Goal: Task Accomplishment & Management: Manage account settings

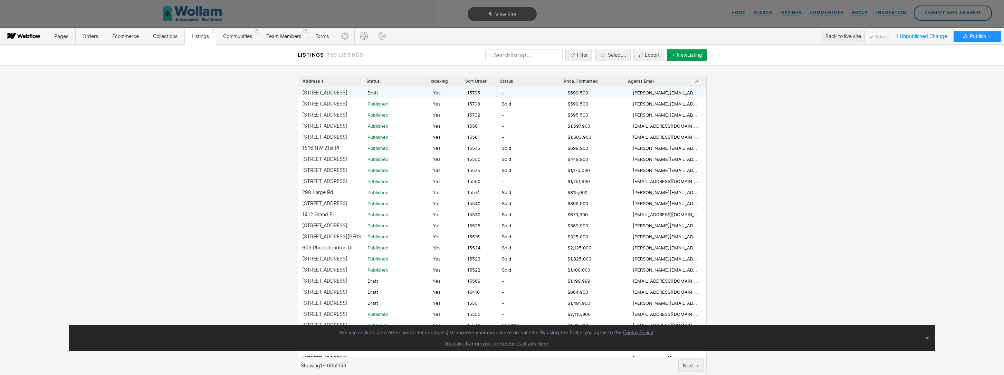
click at [331, 92] on div "[STREET_ADDRESS]" at bounding box center [324, 93] width 45 height 6
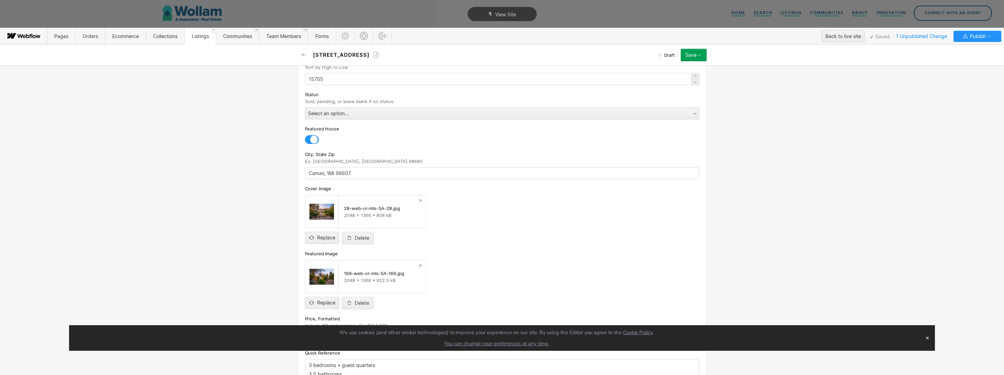
scroll to position [238, 0]
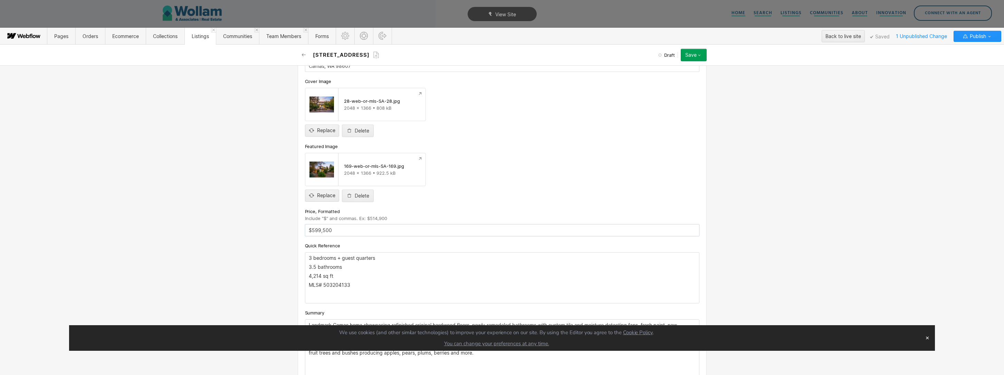
drag, startPoint x: 324, startPoint y: 231, endPoint x: 312, endPoint y: 232, distance: 12.1
click at [312, 232] on input "$599,500" at bounding box center [502, 230] width 395 height 12
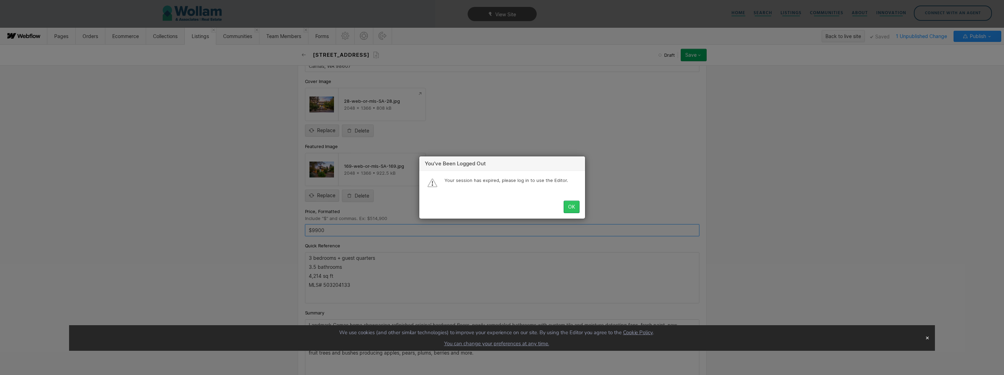
type input "$9900"
click at [571, 210] on button "OK" at bounding box center [572, 206] width 16 height 12
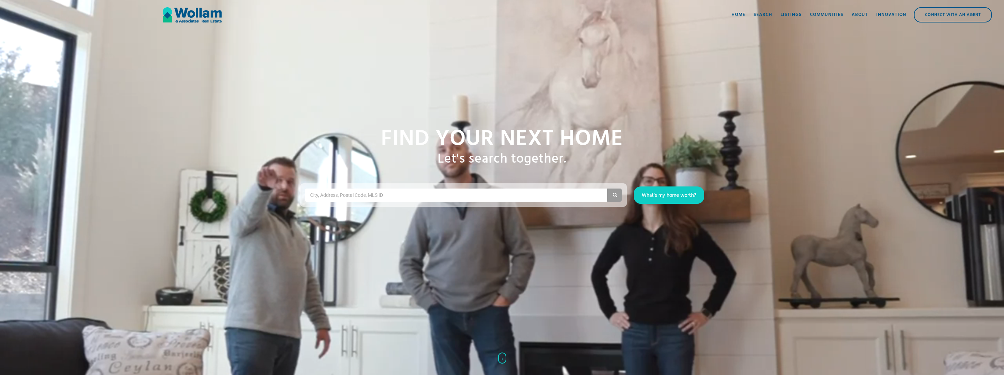
click at [785, 16] on div "Listings" at bounding box center [791, 14] width 21 height 7
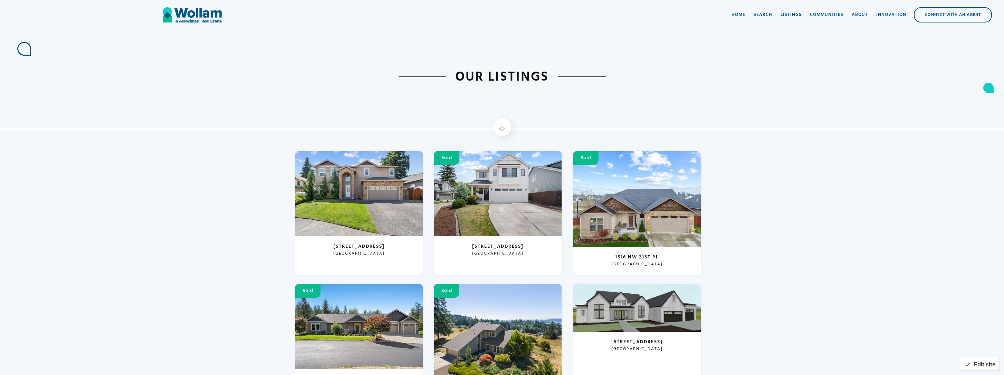
click at [976, 362] on button "Edit site" at bounding box center [980, 363] width 40 height 13
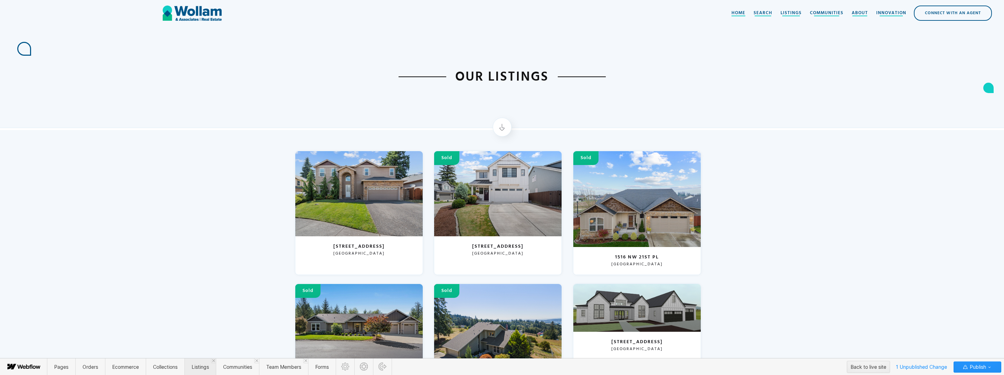
click at [202, 365] on span "Listings" at bounding box center [200, 366] width 17 height 6
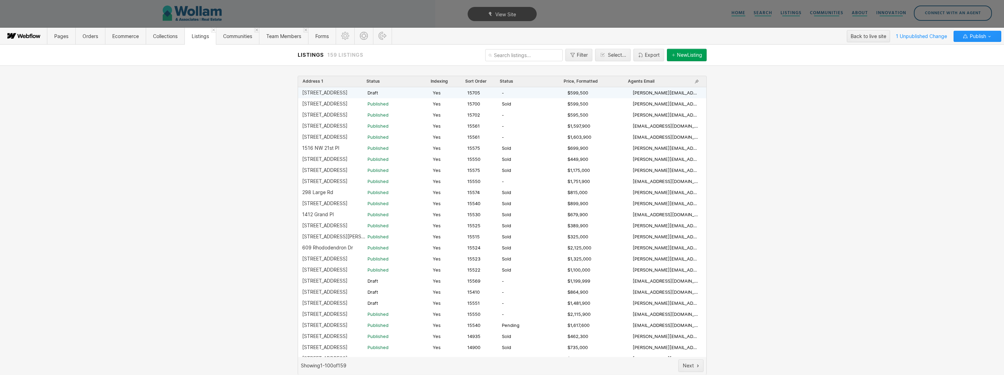
click at [323, 96] on div "1623 Division St Draft Yes 15705 - $599,500 gina@wollamassociates.com" at bounding box center [502, 92] width 408 height 11
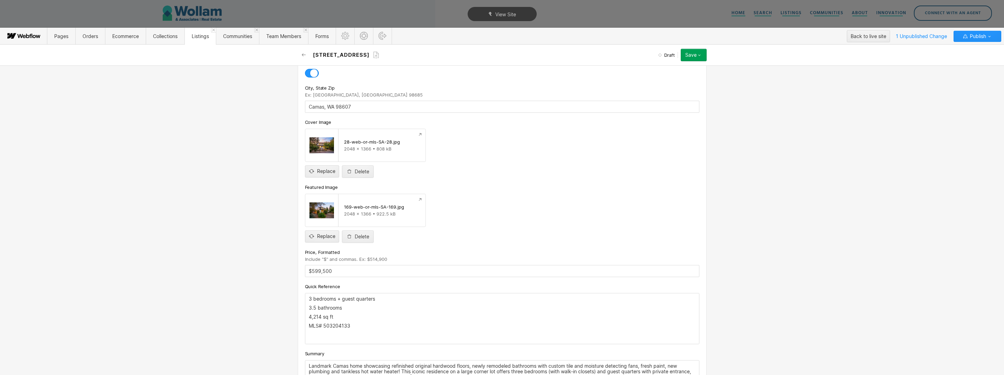
scroll to position [200, 0]
drag, startPoint x: 325, startPoint y: 266, endPoint x: 312, endPoint y: 266, distance: 13.5
click at [312, 266] on input "$599,500" at bounding box center [502, 268] width 395 height 12
type input "$995,000"
click at [231, 280] on div "Basic info Address 1 Ex: 11505 NW 10th Ct 1623 Division St URL Slug Use "Addres…" at bounding box center [502, 219] width 1004 height 309
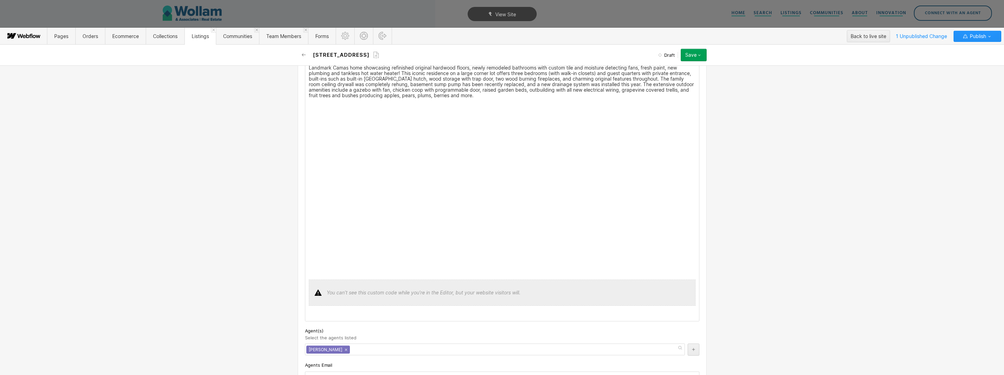
scroll to position [226, 0]
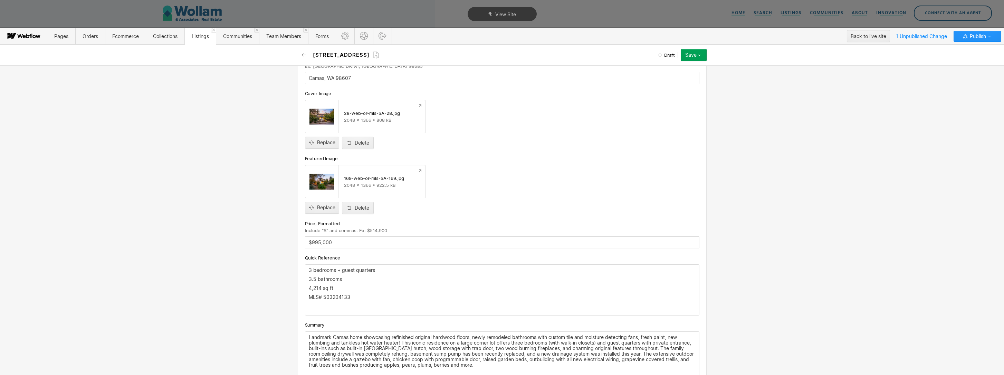
click at [709, 49] on div "1623 Division St Draft Save Save draft Publish now Queue to publish Schedule" at bounding box center [502, 55] width 415 height 21
click at [698, 54] on icon "button" at bounding box center [700, 55] width 6 height 6
click at [686, 74] on div "Publish now" at bounding box center [672, 78] width 68 height 9
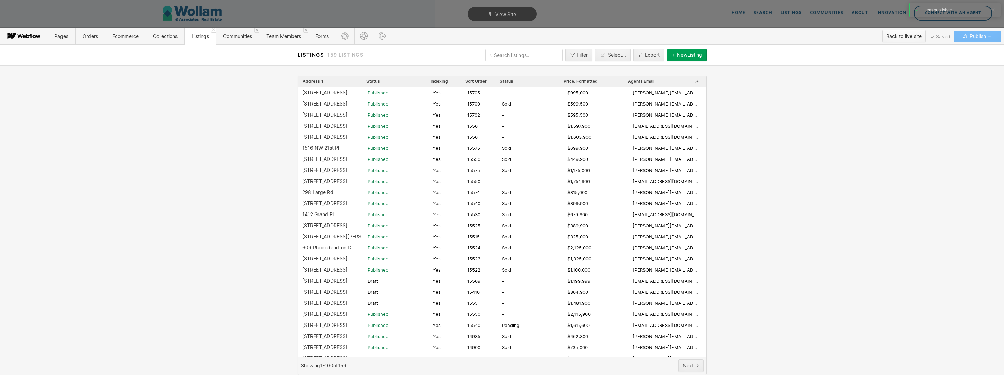
click at [910, 32] on div "Back to live site" at bounding box center [905, 36] width 36 height 10
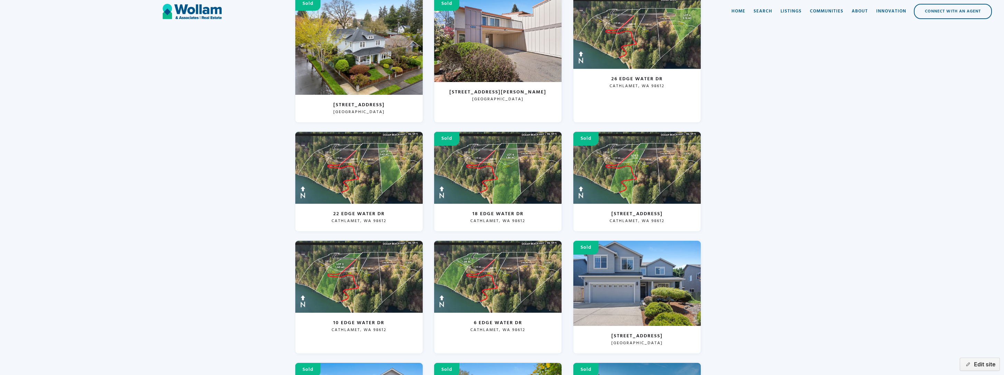
scroll to position [920, 0]
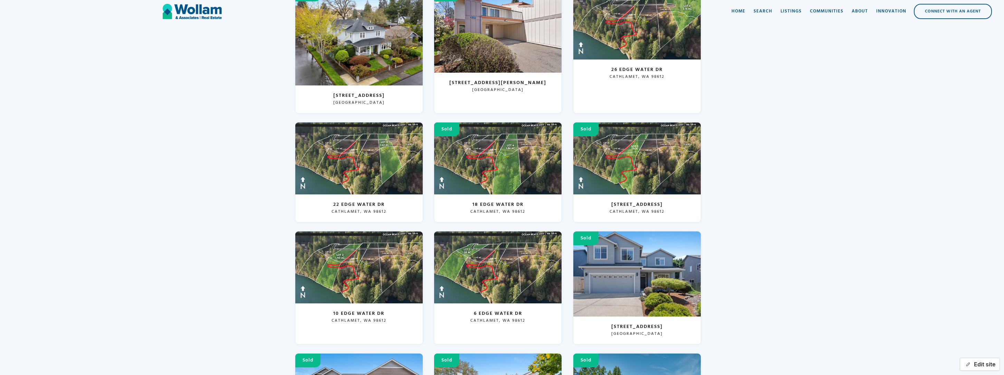
click at [968, 364] on icon "button" at bounding box center [968, 363] width 5 height 5
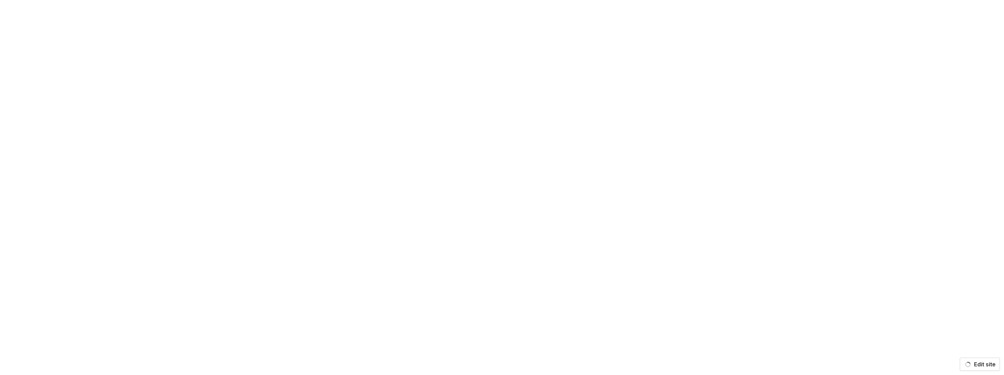
scroll to position [0, 0]
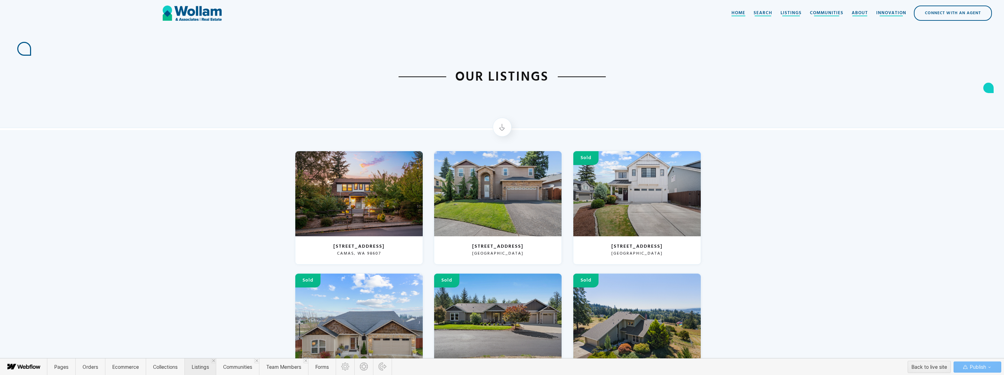
click at [195, 363] on span "Listings" at bounding box center [200, 366] width 17 height 6
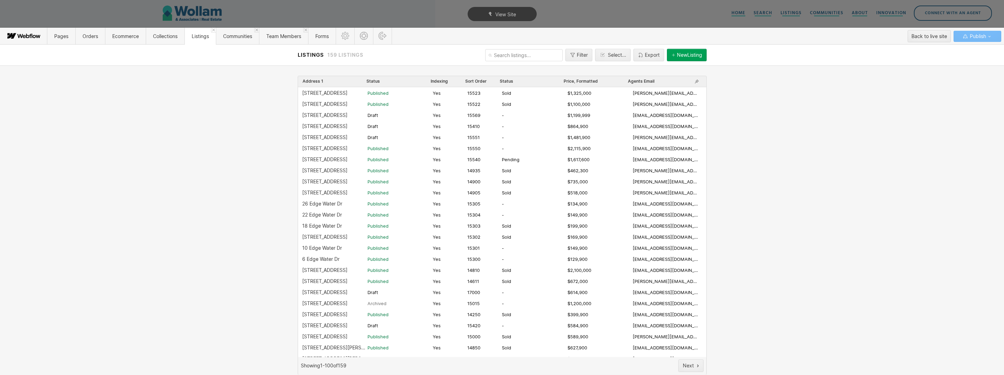
scroll to position [166, 0]
click at [320, 258] on div "6 Edge Water Dr" at bounding box center [320, 259] width 37 height 6
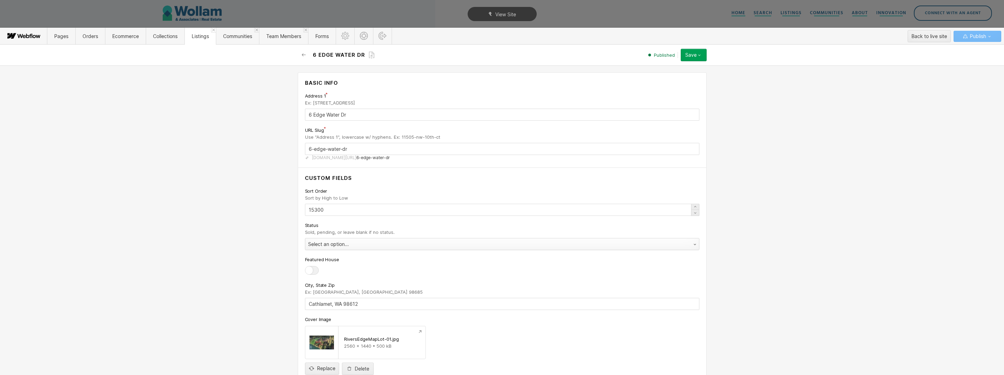
click at [322, 248] on div "Select an option..." at bounding box center [495, 243] width 380 height 11
click at [696, 56] on div "Save" at bounding box center [690, 55] width 11 height 6
click at [361, 243] on div "Pending" at bounding box center [495, 243] width 380 height 11
click at [706, 59] on button "Save" at bounding box center [694, 55] width 26 height 12
click at [685, 82] on div "Republish" at bounding box center [672, 78] width 68 height 9
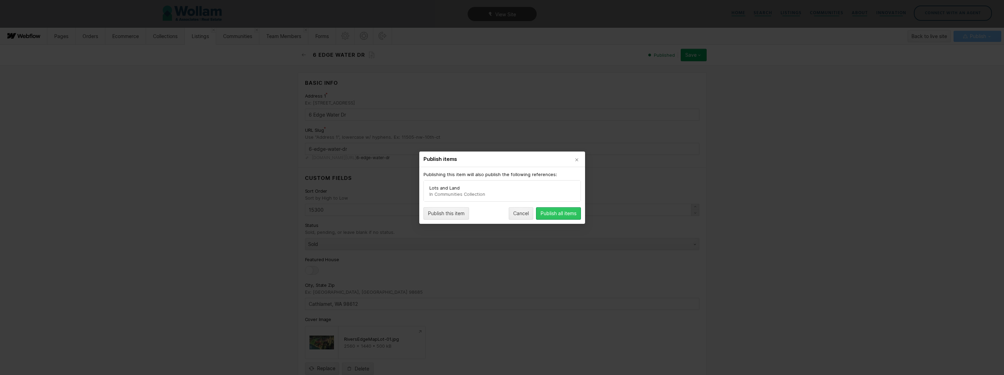
click at [572, 216] on button "Publish all items" at bounding box center [558, 213] width 45 height 12
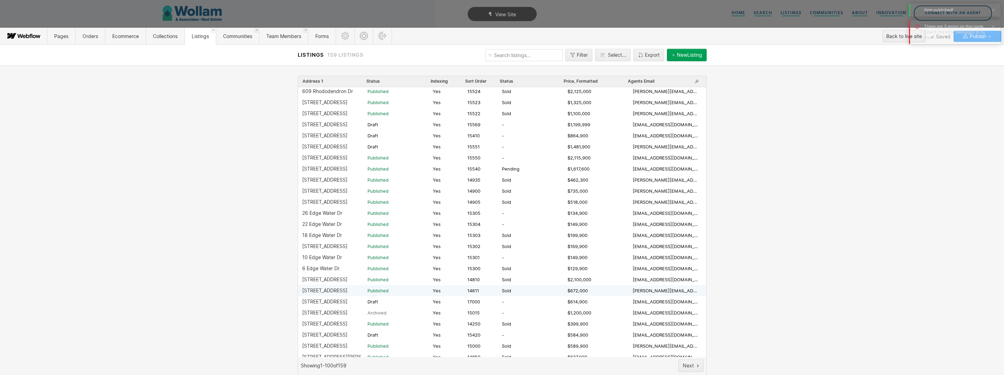
scroll to position [157, 0]
click at [346, 255] on div "10 Edge Water Dr" at bounding box center [334, 257] width 65 height 6
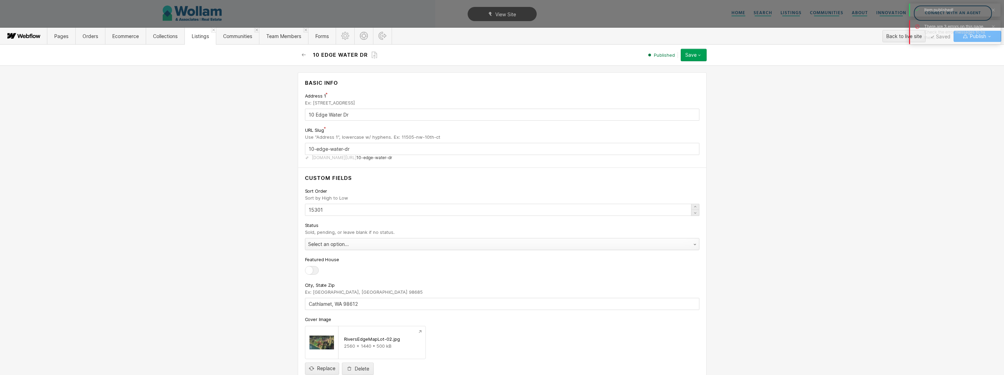
click at [364, 246] on div "Select an option..." at bounding box center [495, 243] width 380 height 11
click at [700, 57] on icon "button" at bounding box center [700, 55] width 6 height 6
click at [681, 78] on div "Republish" at bounding box center [672, 78] width 68 height 9
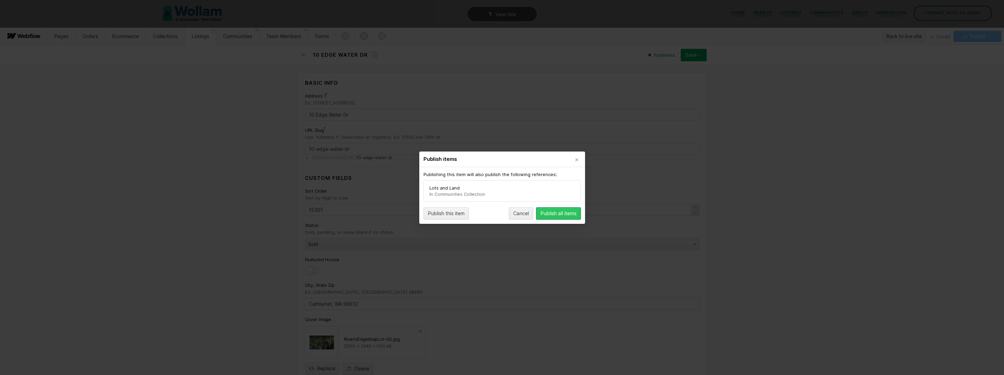
click at [556, 213] on div "Publish all items" at bounding box center [559, 213] width 36 height 6
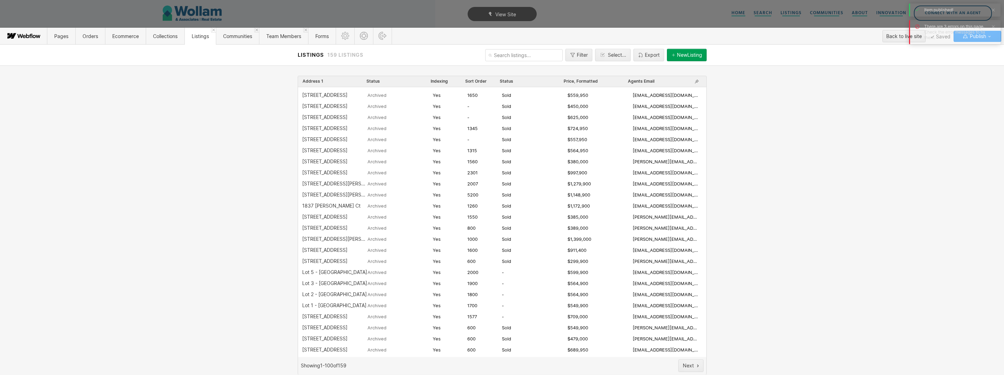
scroll to position [836, 0]
click at [947, 35] on span "Saved" at bounding box center [941, 36] width 20 height 3
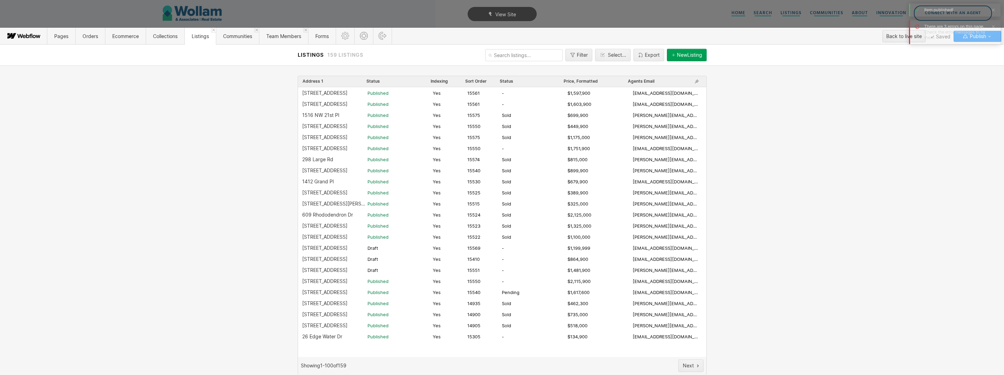
scroll to position [0, 0]
click at [882, 161] on div "Address 1 Status Indexing Sort Order Status Price, Formatted Agents Email 1623 …" at bounding box center [502, 219] width 1004 height 309
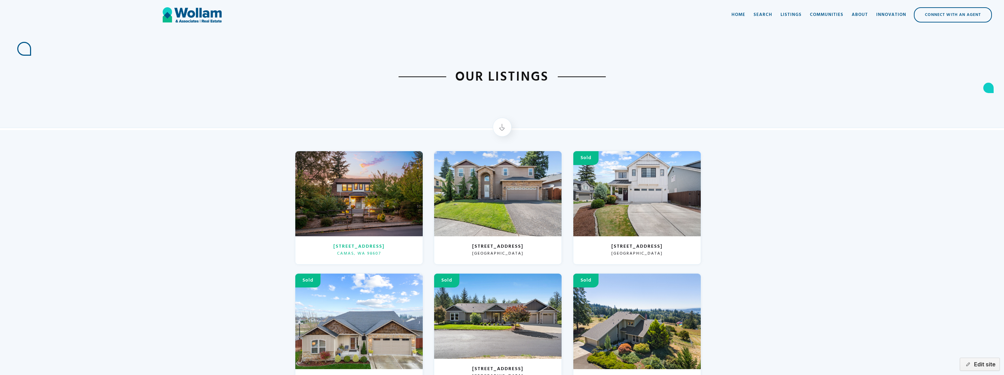
click at [372, 238] on div "[STREET_ADDRESS]" at bounding box center [358, 250] width 127 height 28
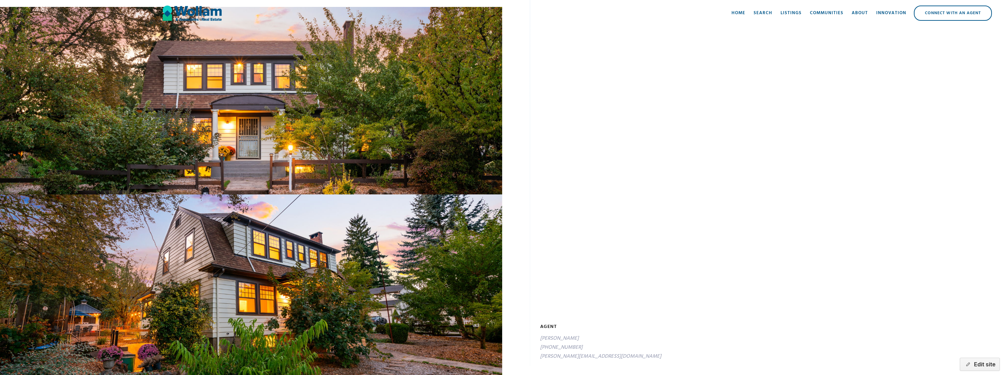
scroll to position [290, 0]
click at [878, 231] on div at bounding box center [758, 230] width 437 height 127
click at [853, 7] on link "About" at bounding box center [860, 13] width 25 height 21
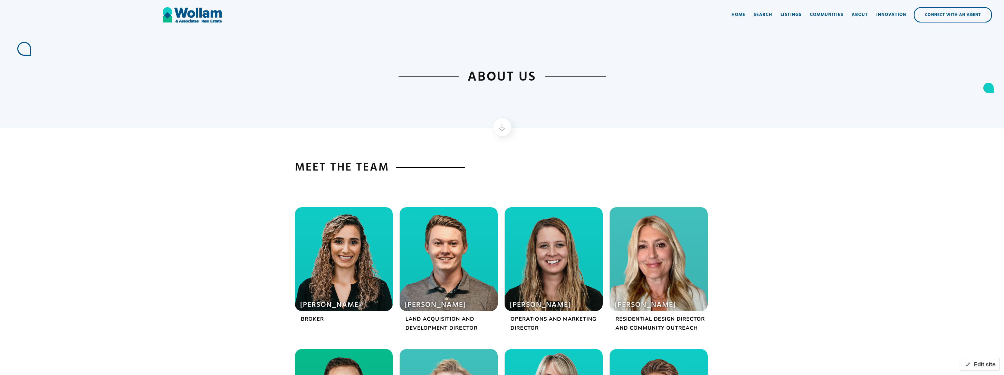
click at [987, 365] on button "Edit site" at bounding box center [980, 363] width 40 height 13
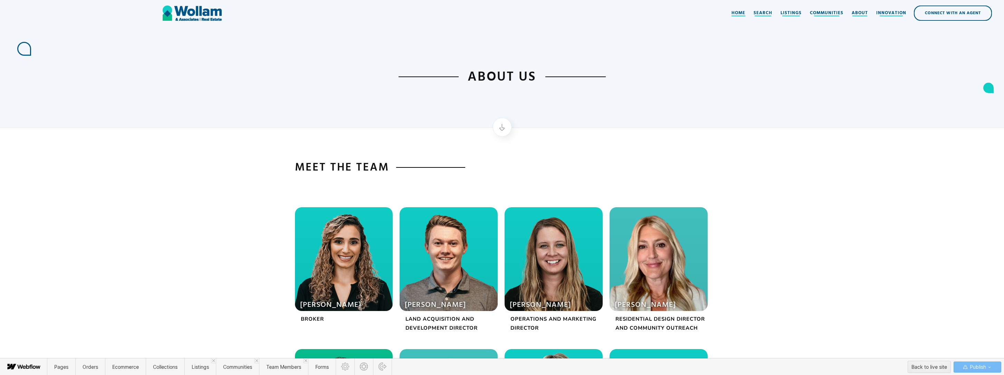
scroll to position [68, 0]
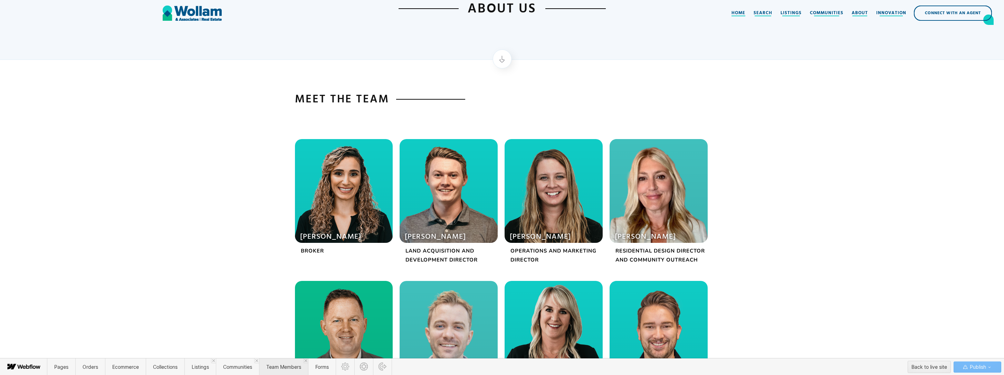
click at [283, 367] on span "Team Members" at bounding box center [283, 366] width 35 height 6
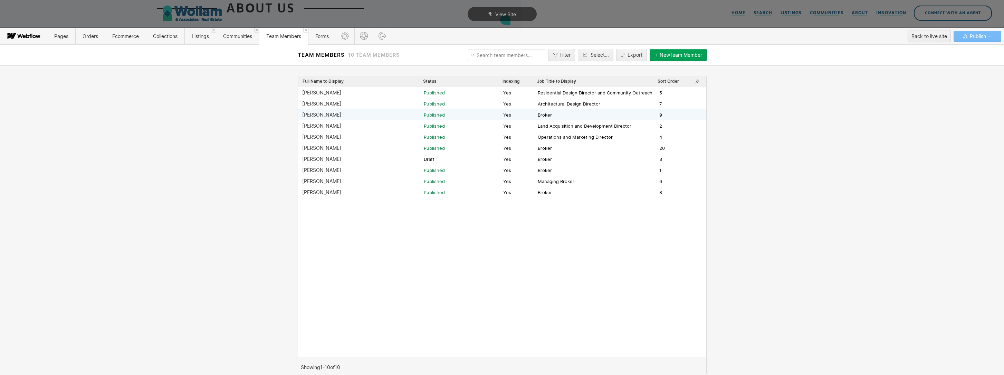
click at [336, 116] on div "[PERSON_NAME]" at bounding box center [363, 115] width 122 height 6
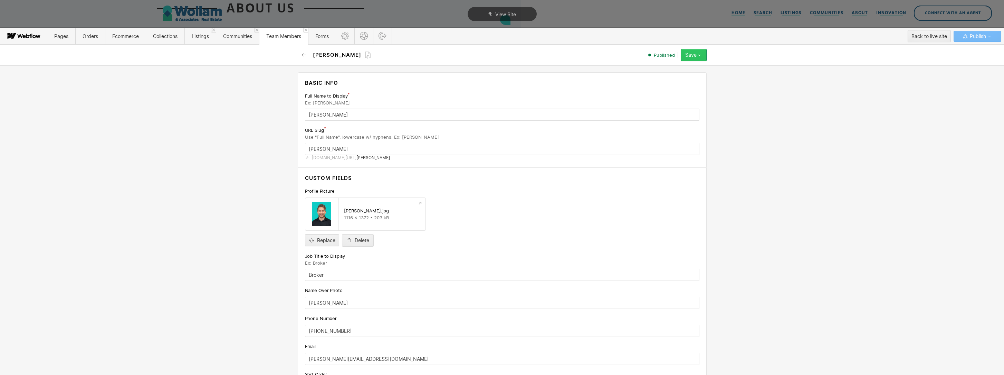
click at [703, 55] on button "Save" at bounding box center [694, 55] width 26 height 12
click at [672, 94] on div "Unpublish" at bounding box center [672, 96] width 68 height 9
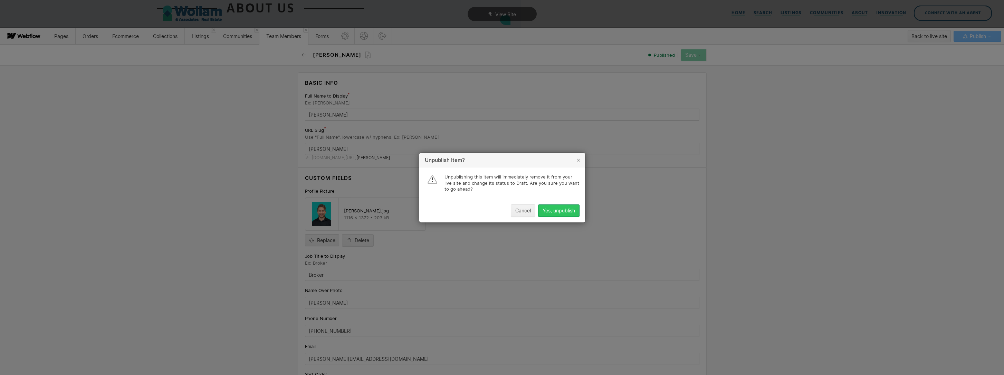
click at [569, 210] on div "Yes, unpublish" at bounding box center [559, 210] width 32 height 6
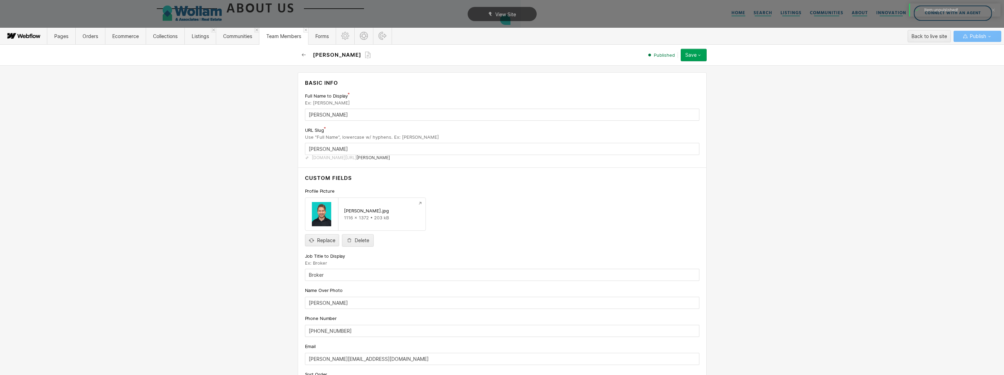
click at [304, 55] on icon "button" at bounding box center [304, 55] width 6 height 6
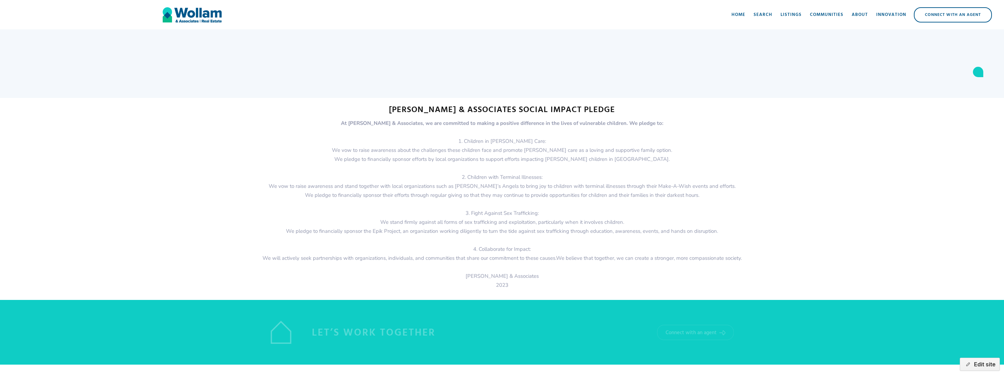
scroll to position [753, 0]
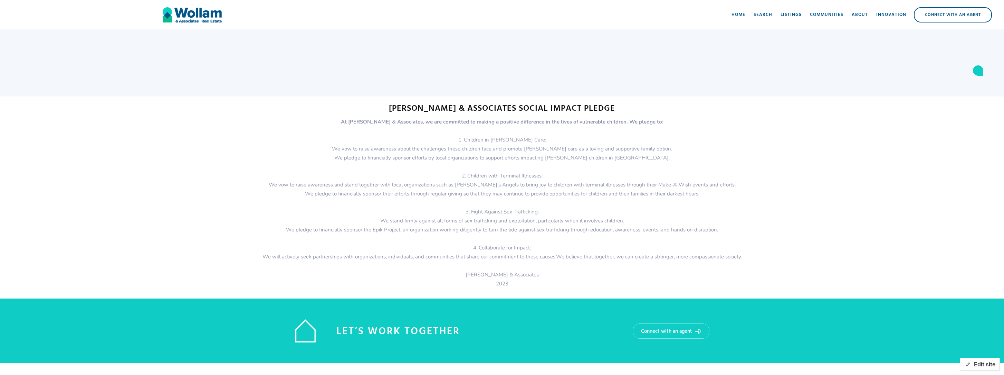
click at [978, 367] on button "Edit site" at bounding box center [980, 363] width 40 height 13
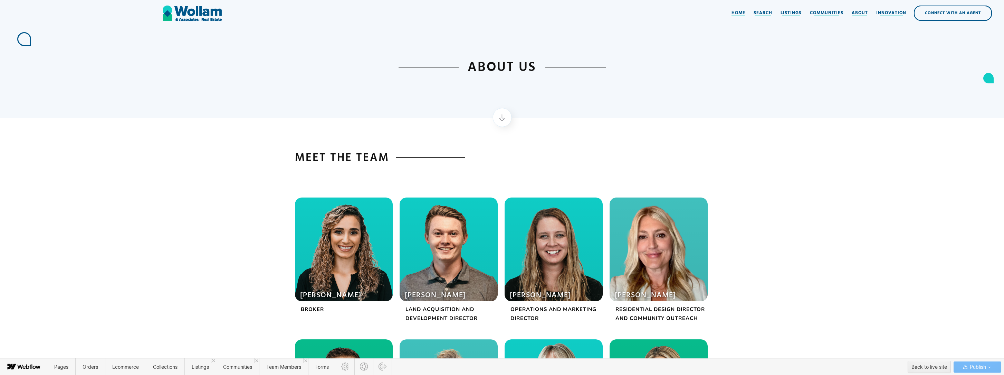
scroll to position [13, 0]
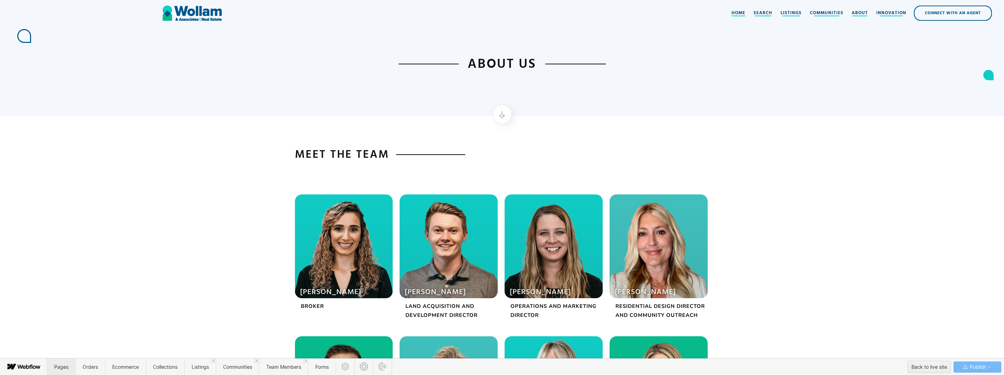
click at [66, 367] on span "Pages" at bounding box center [61, 366] width 14 height 6
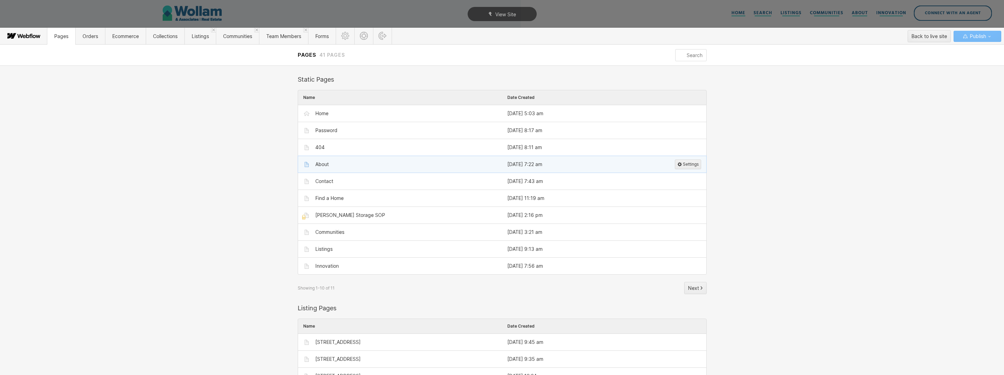
click at [360, 164] on div "About" at bounding box center [403, 164] width 187 height 11
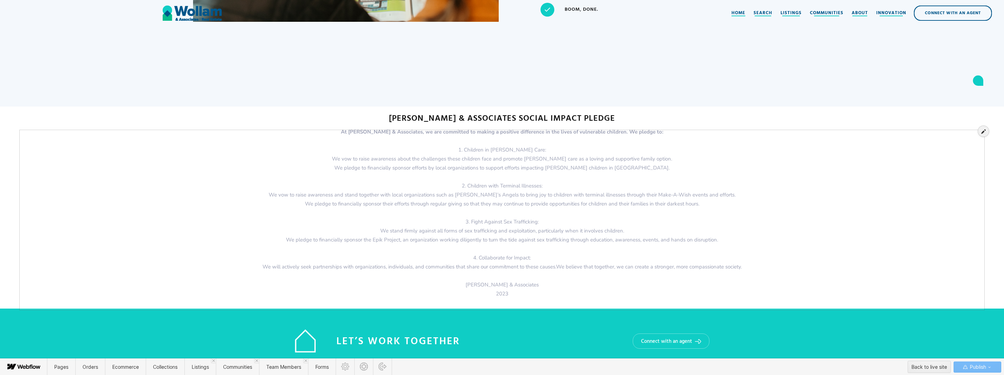
scroll to position [744, 0]
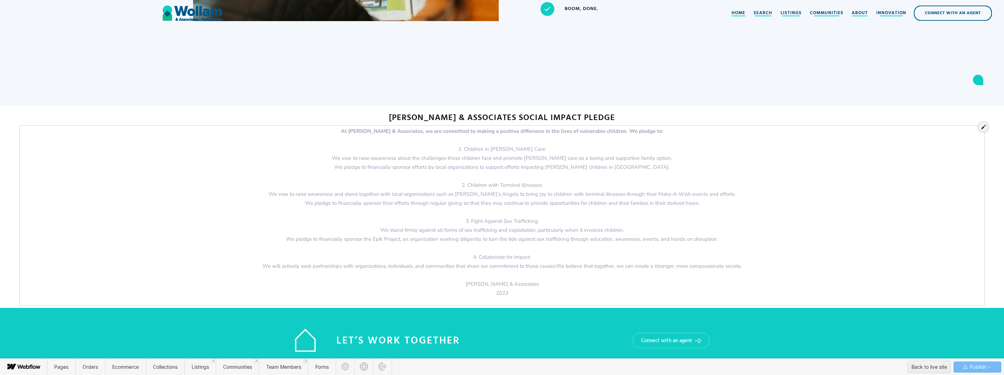
click at [495, 242] on div at bounding box center [502, 212] width 963 height 178
click at [535, 291] on div at bounding box center [502, 212] width 963 height 178
click at [510, 295] on div at bounding box center [502, 212] width 963 height 178
click at [982, 129] on div at bounding box center [983, 126] width 11 height 11
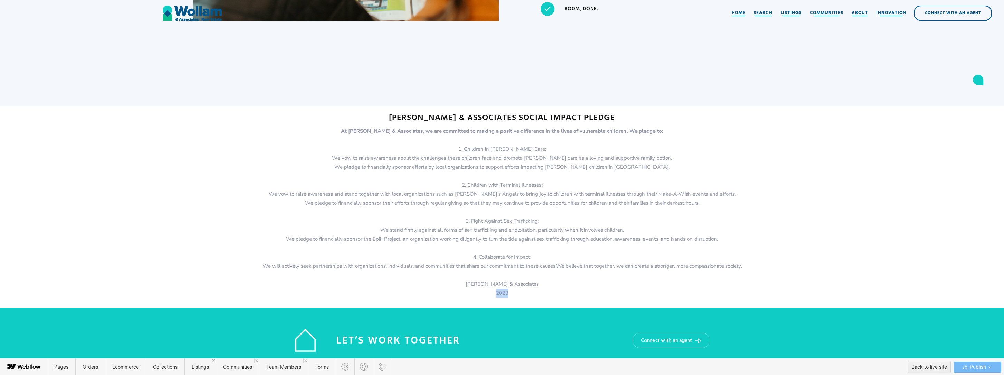
drag, startPoint x: 512, startPoint y: 291, endPoint x: 491, endPoint y: 292, distance: 21.4
click at [491, 292] on p "At Wollam & Associates, we are committed to making a positive difference in the…" at bounding box center [502, 215] width 963 height 178
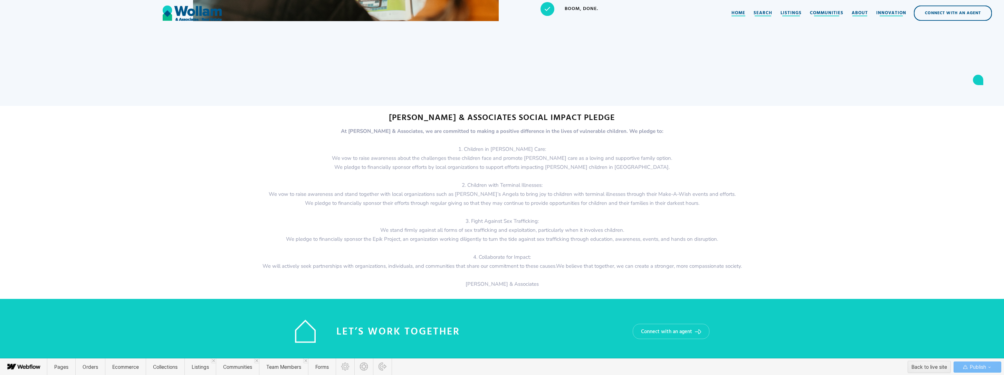
click at [768, 327] on div "Let’s Work Together Connect with an agent" at bounding box center [502, 331] width 1004 height 65
click at [974, 367] on span "Publish" at bounding box center [978, 366] width 18 height 10
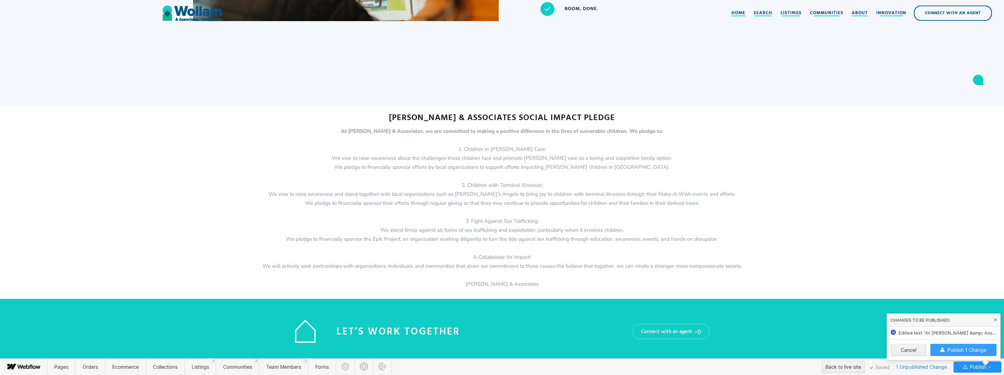
click at [974, 349] on span "Publish 1 Change" at bounding box center [967, 350] width 39 height 6
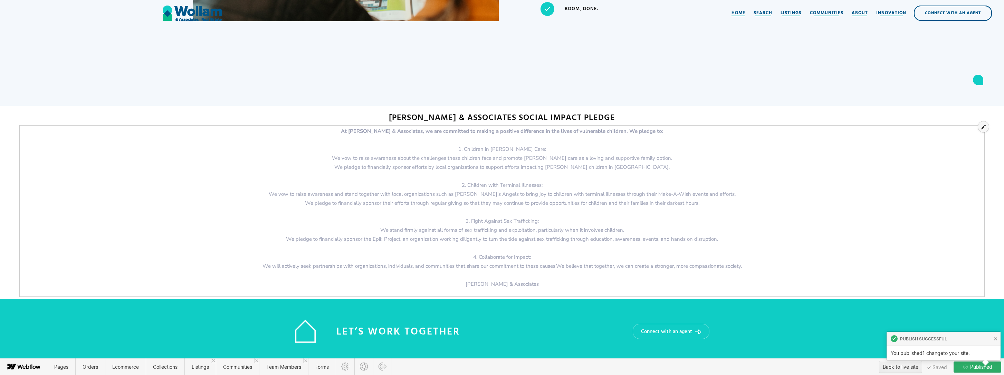
click at [984, 127] on icon at bounding box center [984, 126] width 4 height 5
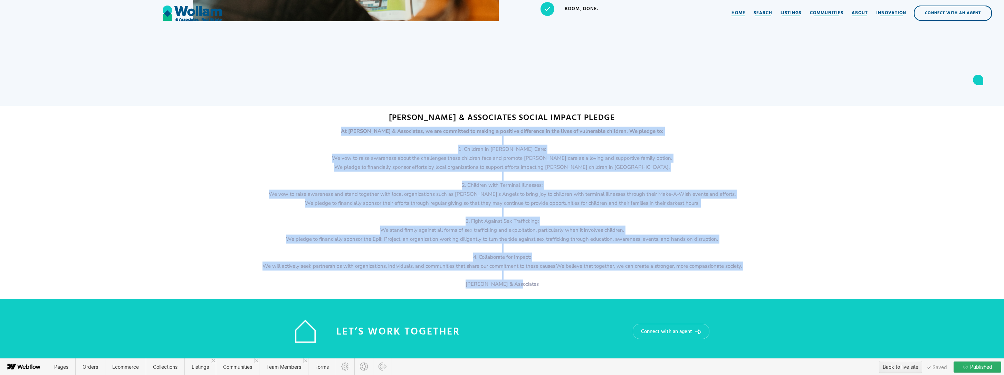
drag, startPoint x: 534, startPoint y: 282, endPoint x: 408, endPoint y: 117, distance: 207.3
click at [408, 117] on section "wollam & Associates social impact pledge At Wollam & Associates, we are committ…" at bounding box center [502, 204] width 1004 height 182
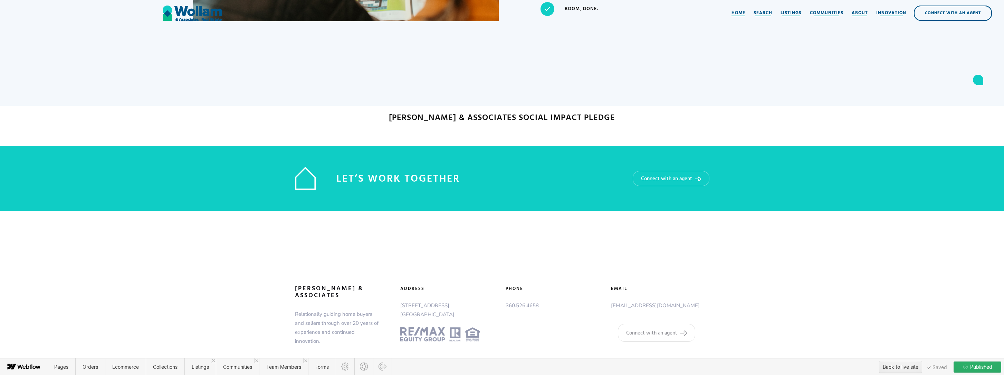
click at [543, 120] on h3 "wollam & Associates social impact pledge" at bounding box center [502, 118] width 1004 height 10
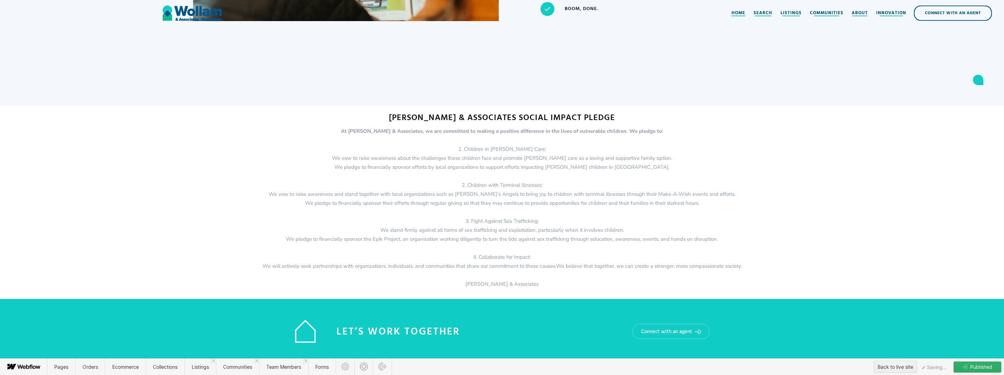
click at [543, 120] on h3 "wollam & Associates social impact pledge" at bounding box center [502, 118] width 1004 height 10
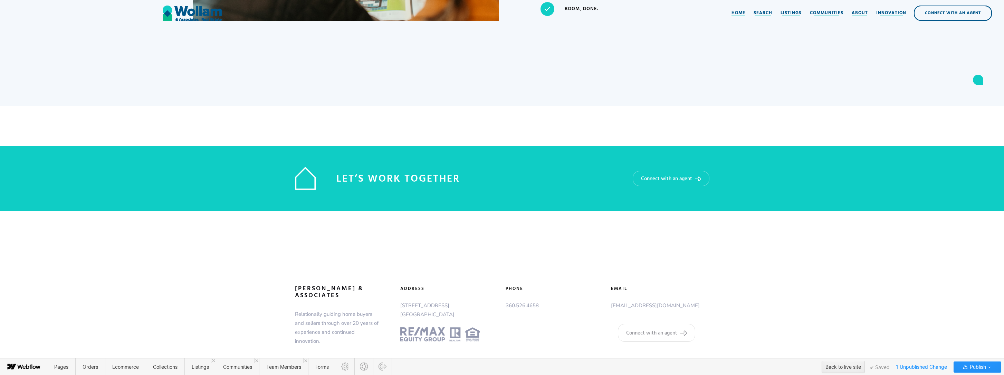
click at [626, 125] on section "‍" at bounding box center [502, 128] width 1004 height 30
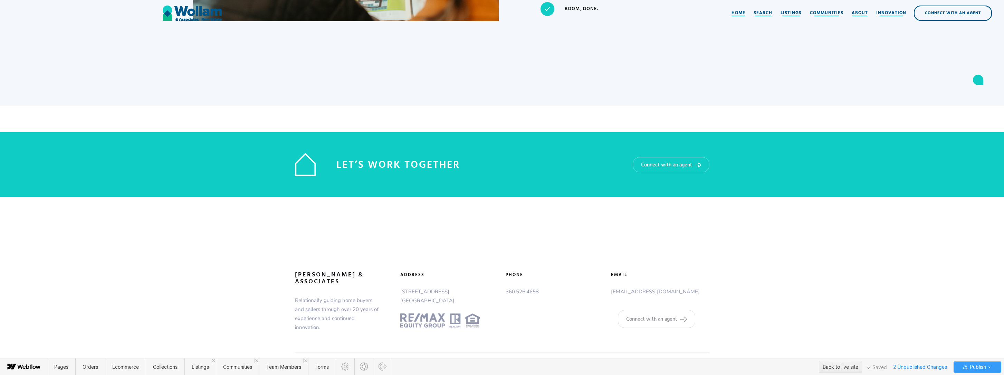
click at [973, 367] on span "Publish" at bounding box center [978, 366] width 18 height 10
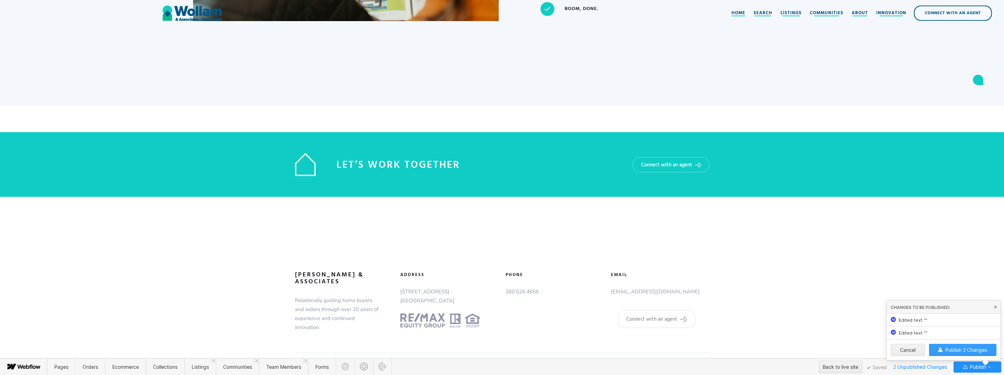
click at [973, 350] on span "Publish 2 Changes" at bounding box center [967, 350] width 42 height 6
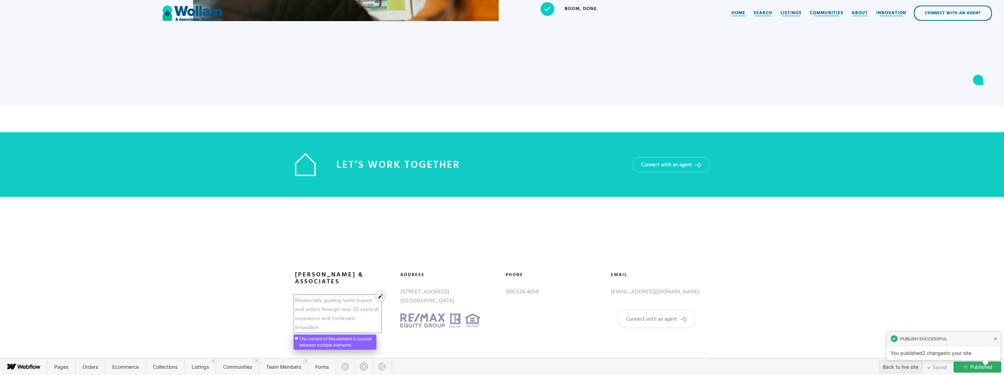
click at [352, 310] on div at bounding box center [337, 310] width 85 height 36
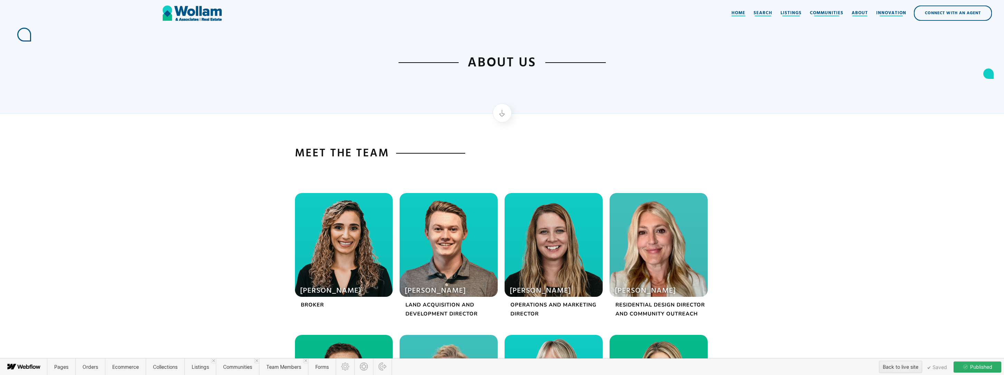
scroll to position [0, 0]
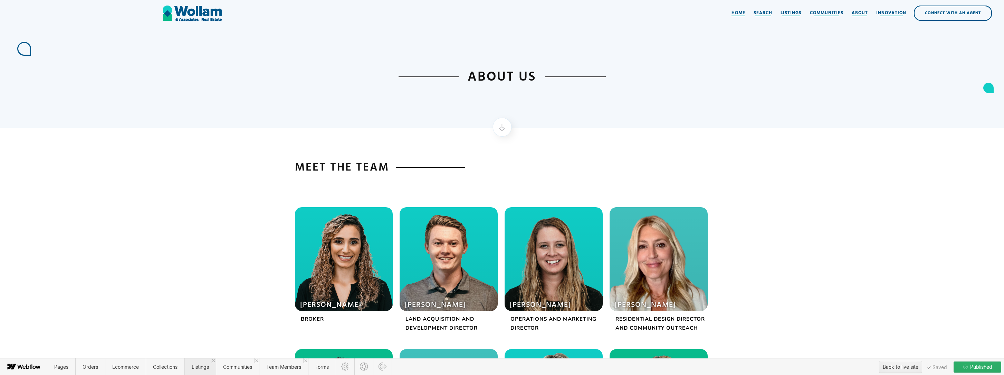
click at [206, 363] on span "Listings" at bounding box center [200, 366] width 17 height 6
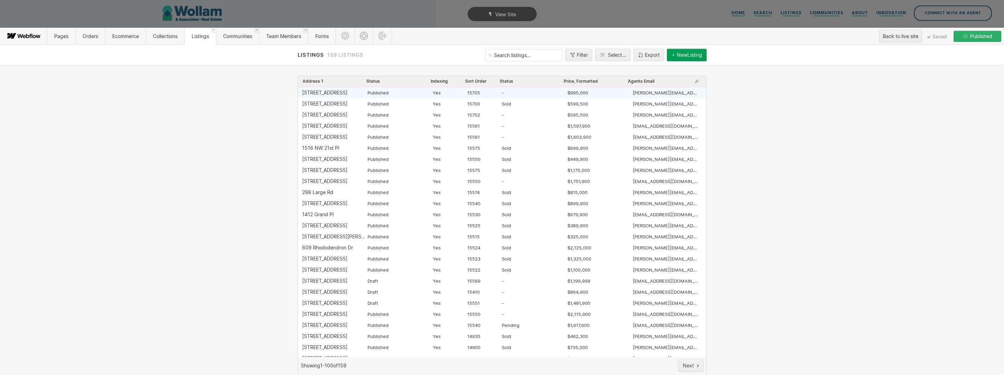
click at [323, 91] on div "[STREET_ADDRESS]" at bounding box center [324, 93] width 45 height 6
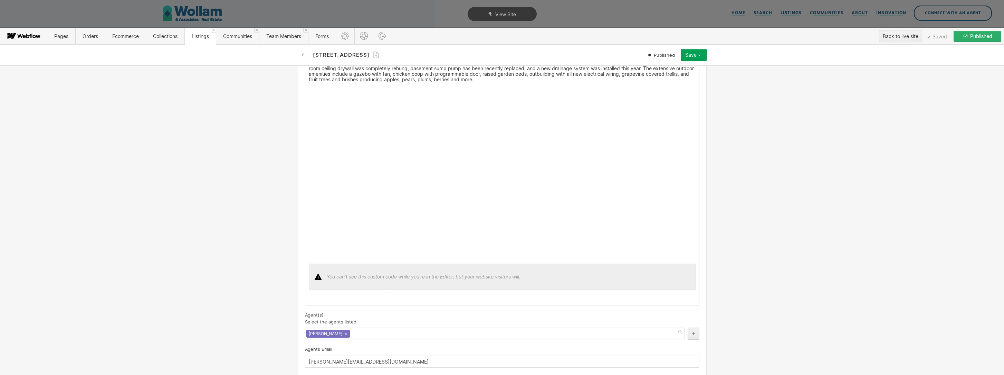
click at [446, 279] on div at bounding box center [502, 276] width 387 height 26
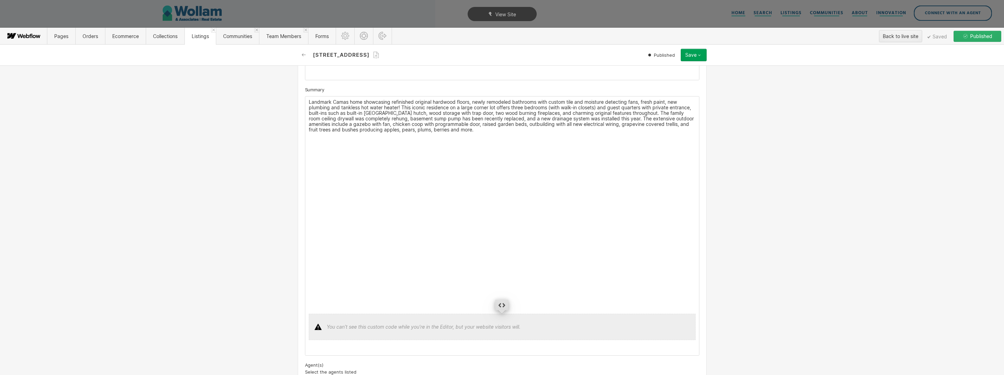
scroll to position [460, 0]
click at [504, 307] on div at bounding box center [501, 305] width 13 height 11
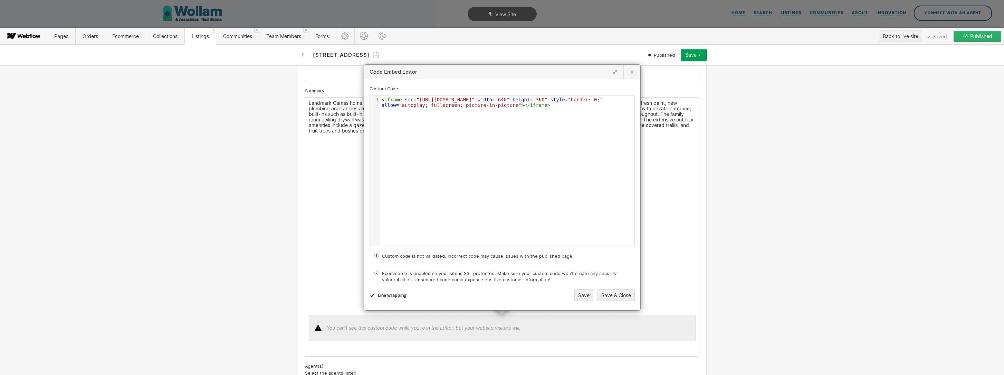
scroll to position [2, 0]
type textarea "https://properties.sageaesthetic.com/videos/01999bd4-512c-726d-96c0-3ac958b3fd69"
drag, startPoint x: 420, startPoint y: 100, endPoint x: 417, endPoint y: 104, distance: 4.9
click at [417, 102] on span ""https://properties.sageaesthetic.com/videos/01999bd4-512c-726d-96c0-3ac958b3fd…" at bounding box center [446, 100] width 58 height 6
click at [618, 293] on button "Save & Close" at bounding box center [616, 295] width 37 height 12
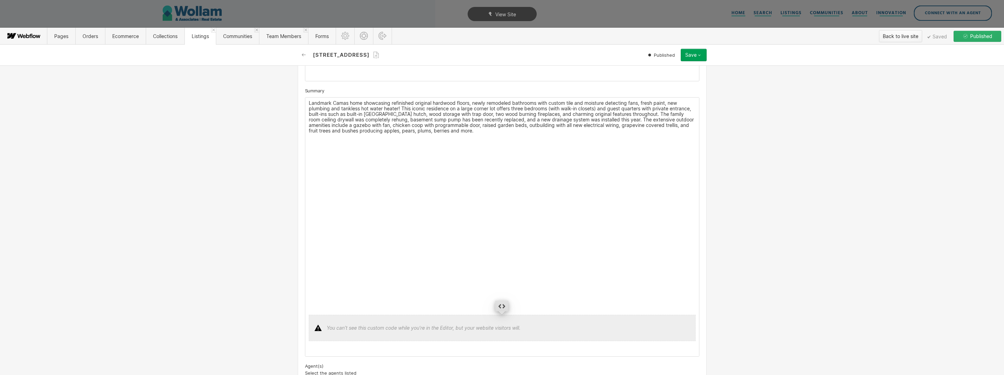
click at [893, 37] on div "Back to live site" at bounding box center [901, 36] width 36 height 10
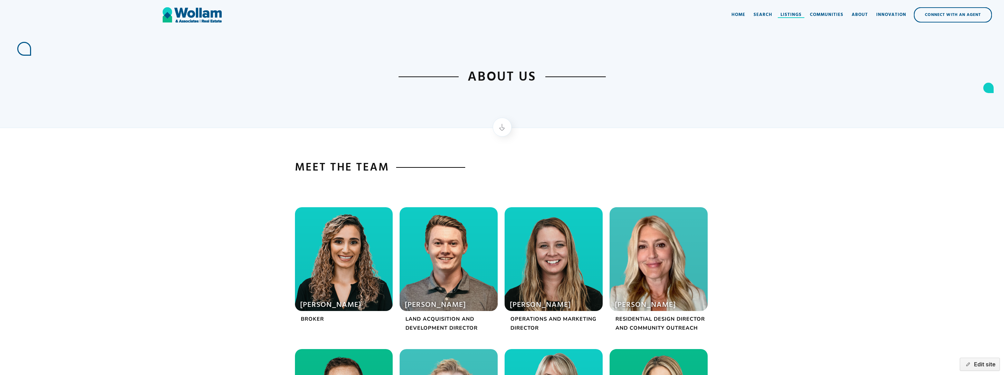
click at [797, 12] on div "Listings" at bounding box center [791, 14] width 21 height 7
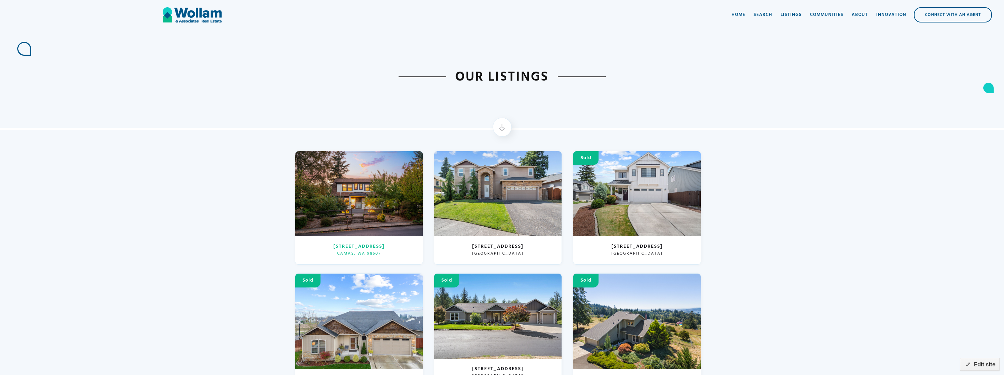
click at [348, 209] on div at bounding box center [358, 193] width 127 height 85
